Goal: Task Accomplishment & Management: Use online tool/utility

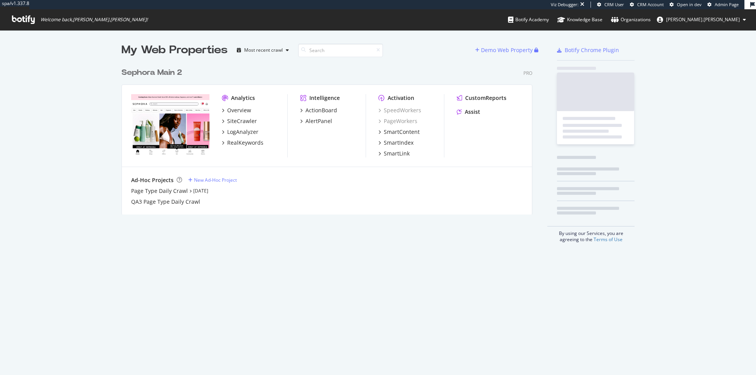
scroll to position [157, 417]
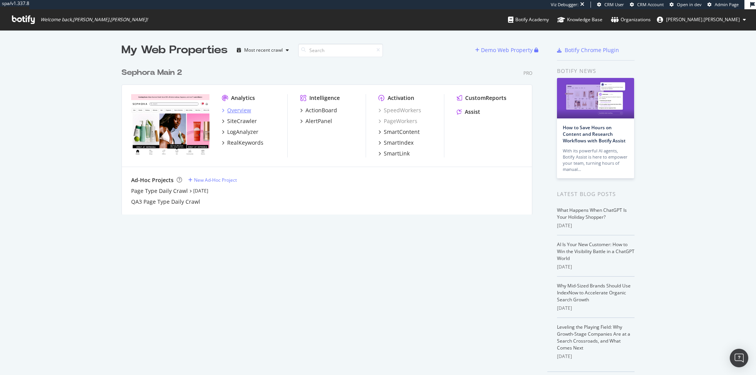
click at [235, 109] on div "Overview" at bounding box center [239, 110] width 24 height 8
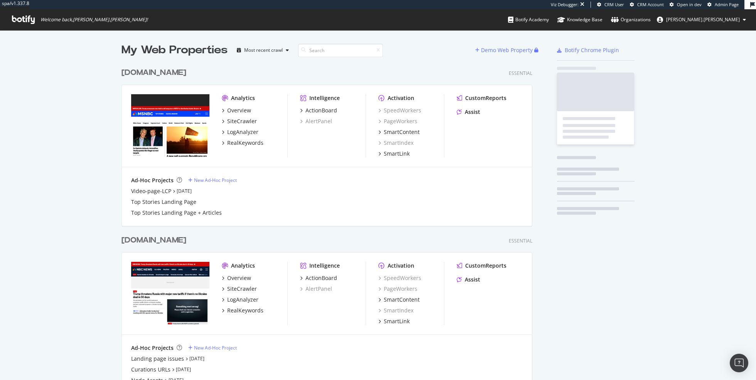
scroll to position [698, 417]
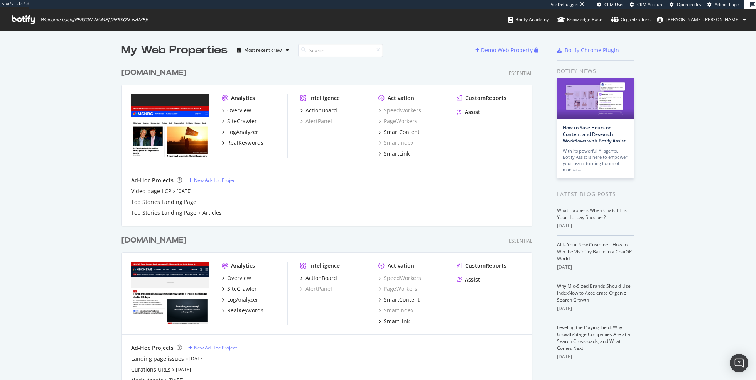
click at [276, 270] on div "Analytics Overview SiteCrawler LogAnalyzer RealKeywords" at bounding box center [255, 293] width 66 height 63
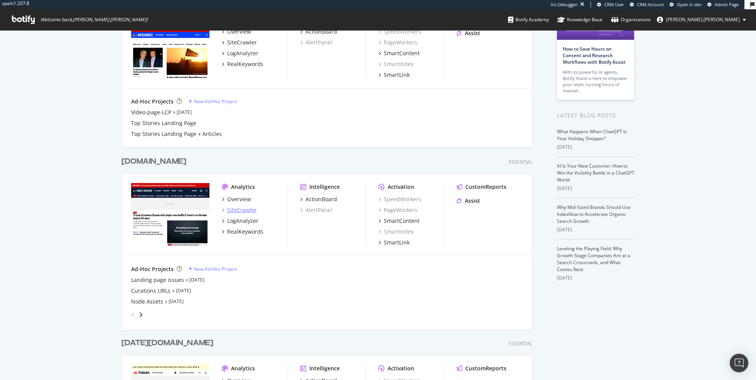
click at [246, 209] on div "SiteCrawler" at bounding box center [242, 210] width 30 height 8
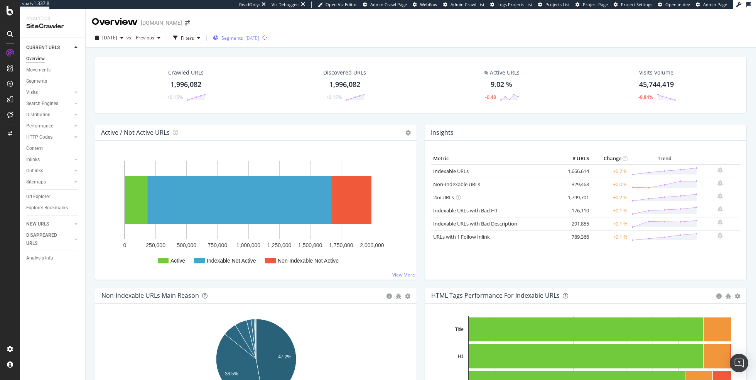
click at [243, 37] on span "Segments" at bounding box center [232, 38] width 22 height 7
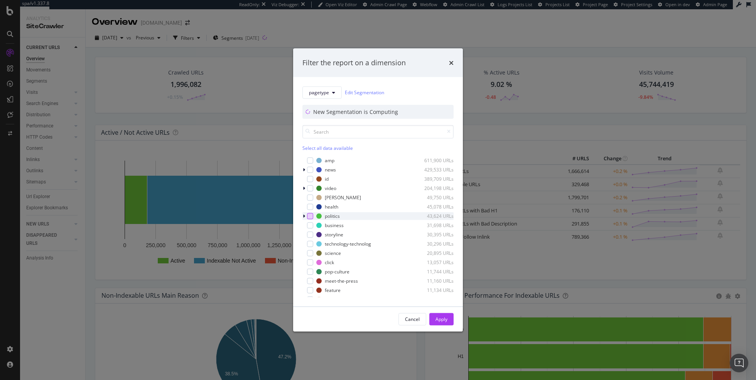
click at [310, 215] on div "modal" at bounding box center [310, 216] width 6 height 6
click at [451, 322] on button "Apply" at bounding box center [441, 319] width 24 height 12
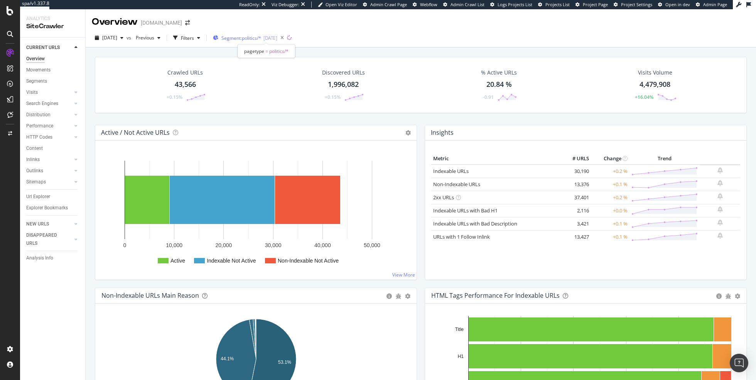
click at [277, 39] on div "2025-08-27" at bounding box center [271, 38] width 14 height 7
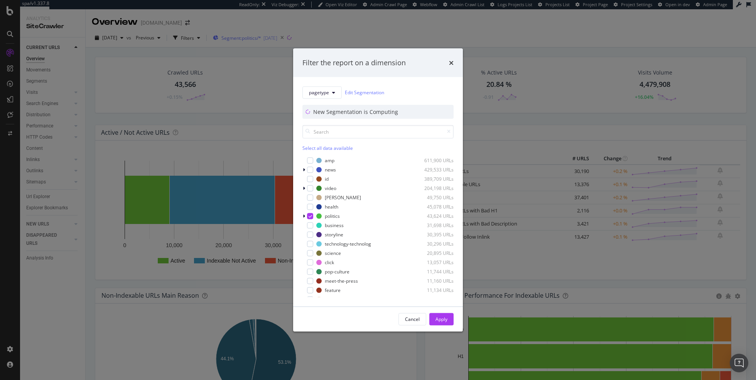
click at [282, 39] on div "Filter the report on a dimension pagetype Edit Segmentation New Segmentation is…" at bounding box center [378, 190] width 756 height 380
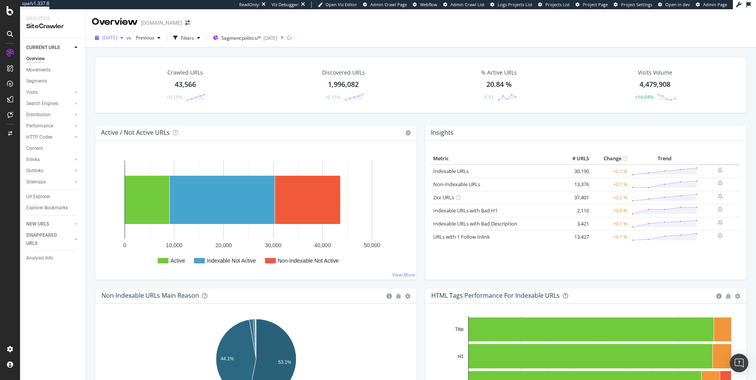
click at [114, 35] on span "2025 Aug. 31st" at bounding box center [109, 37] width 15 height 7
click at [145, 88] on div "2025 Jun. 8th 2.0M URLs" at bounding box center [137, 90] width 69 height 7
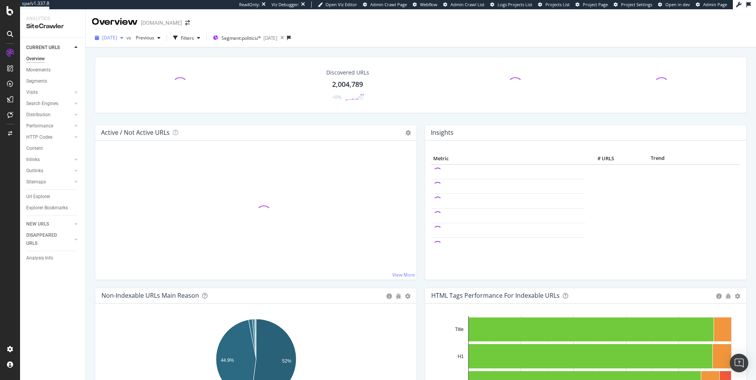
click at [127, 36] on div "button" at bounding box center [121, 37] width 9 height 5
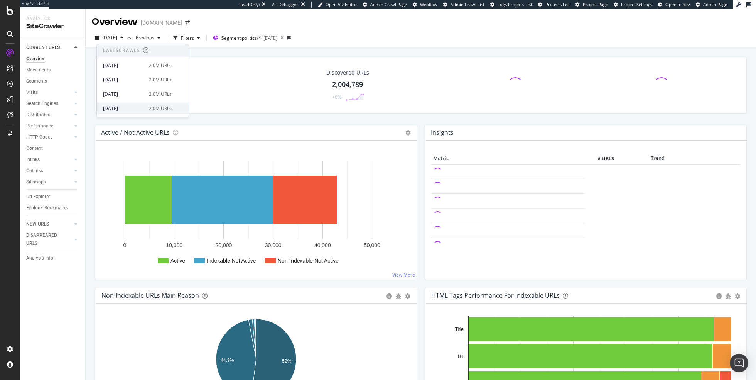
click at [134, 108] on div "[DATE]" at bounding box center [123, 108] width 41 height 7
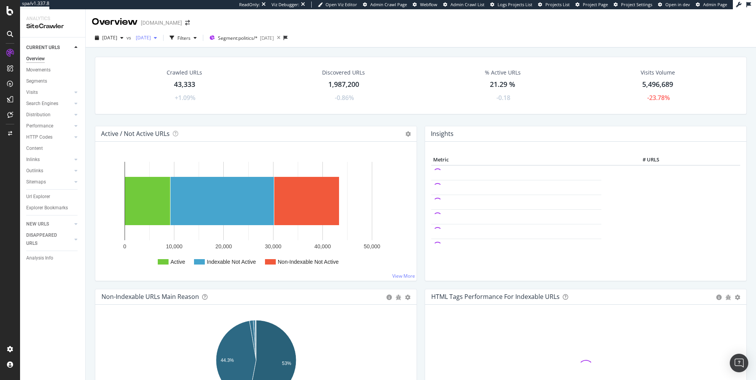
click at [151, 35] on span "2025 May. 25th" at bounding box center [142, 37] width 18 height 7
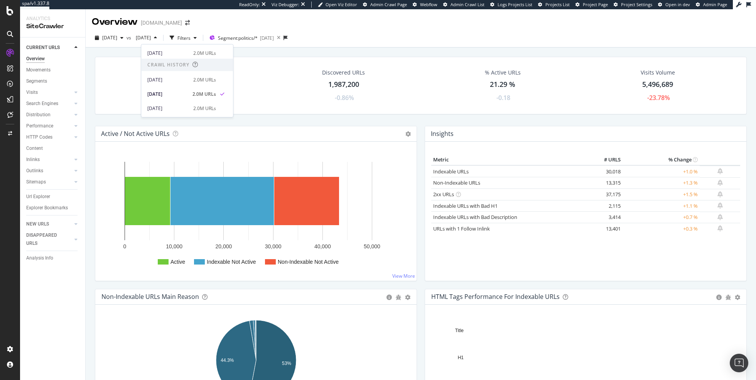
scroll to position [81, 0]
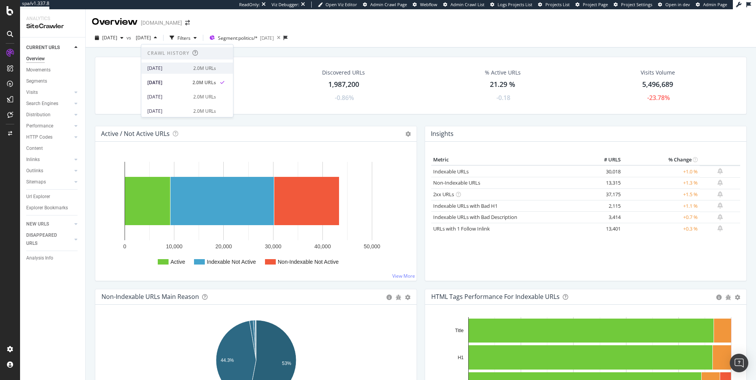
click at [184, 71] on div "2025 Jun. 8th" at bounding box center [167, 68] width 41 height 7
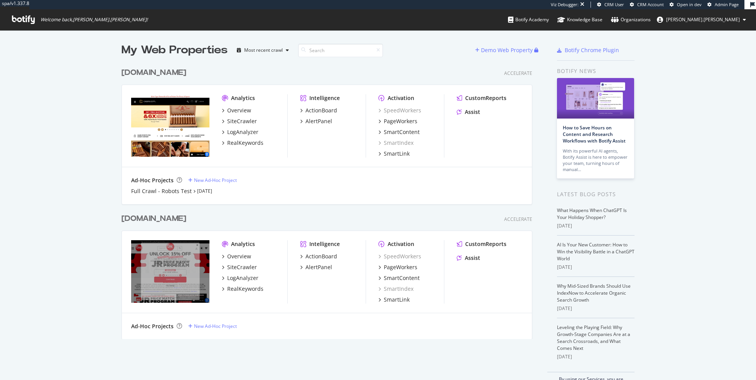
scroll to position [281, 417]
click at [242, 266] on div "SiteCrawler" at bounding box center [242, 267] width 30 height 8
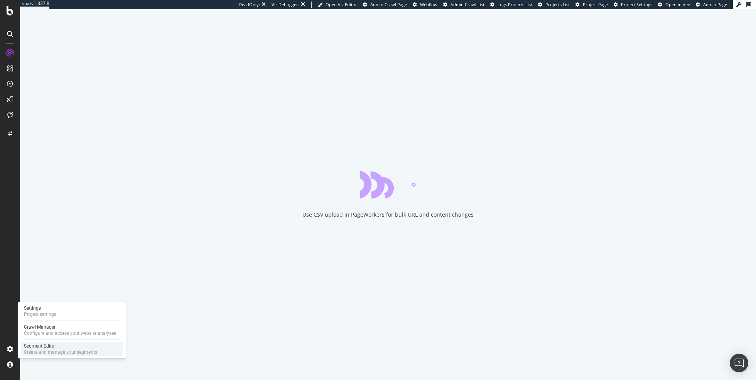
click at [57, 349] on div "Create and manage your segments" at bounding box center [60, 352] width 73 height 6
